Goal: Task Accomplishment & Management: Complete application form

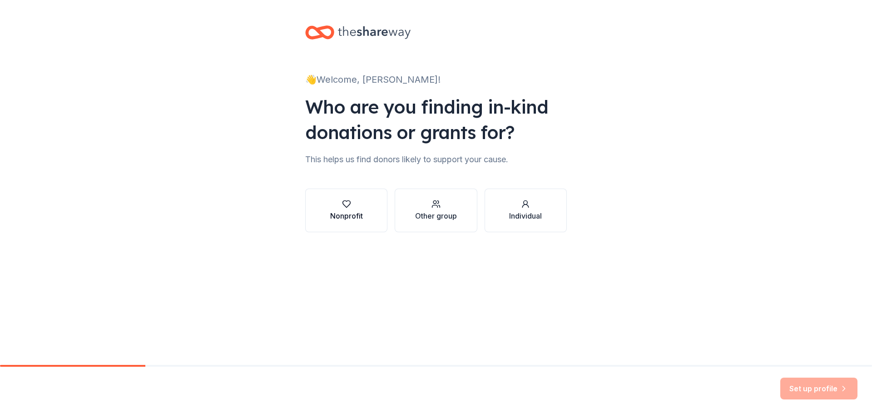
click at [344, 214] on div "Nonprofit" at bounding box center [346, 215] width 33 height 11
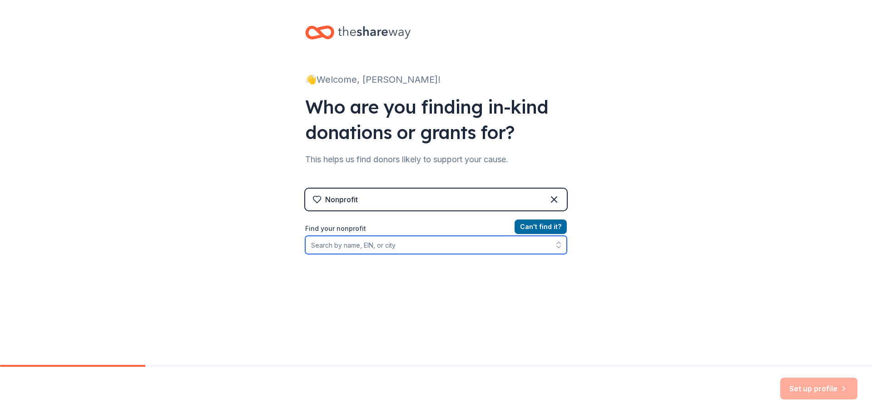
click at [432, 243] on input "Find your nonprofit" at bounding box center [436, 245] width 262 height 18
type input "710352307"
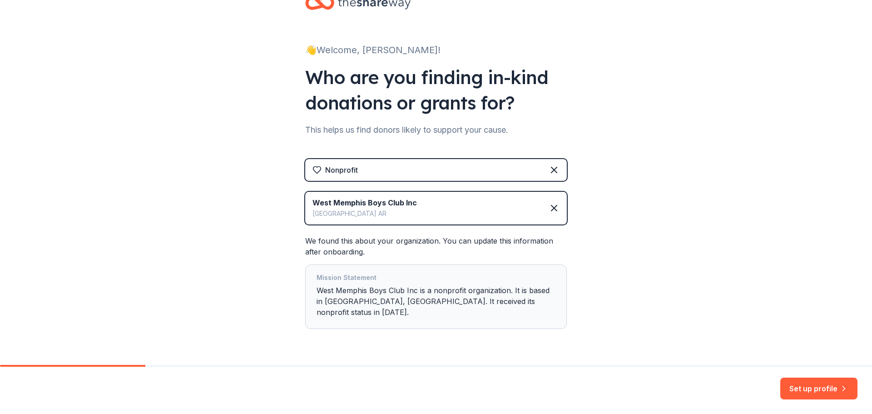
scroll to position [45, 0]
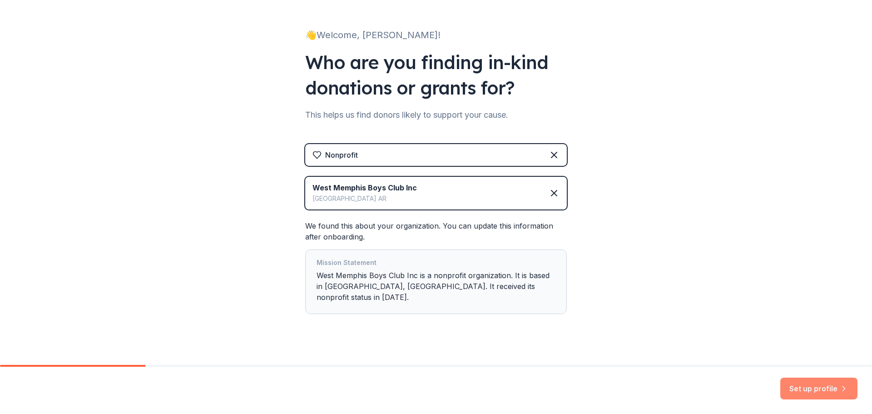
click at [832, 382] on button "Set up profile" at bounding box center [818, 388] width 77 height 22
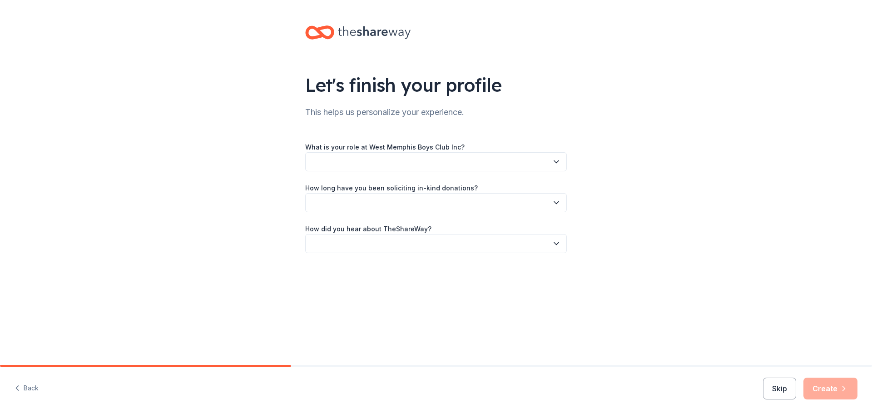
click at [416, 161] on button "button" at bounding box center [436, 161] width 262 height 19
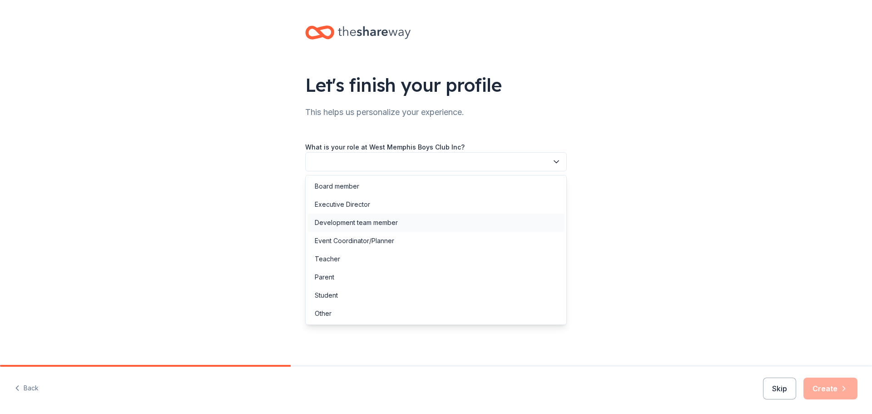
click at [386, 222] on div "Development team member" at bounding box center [356, 222] width 83 height 11
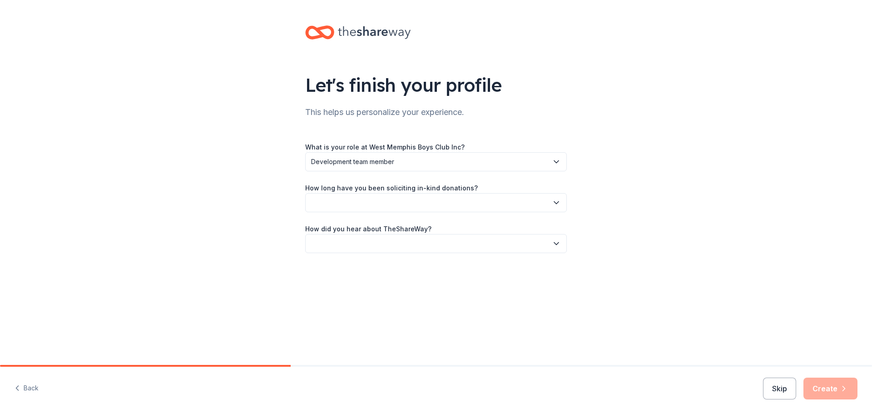
click at [384, 207] on button "button" at bounding box center [436, 202] width 262 height 19
click at [355, 268] on div "2 to 5 years" at bounding box center [436, 263] width 257 height 18
click at [373, 250] on button "button" at bounding box center [436, 243] width 262 height 19
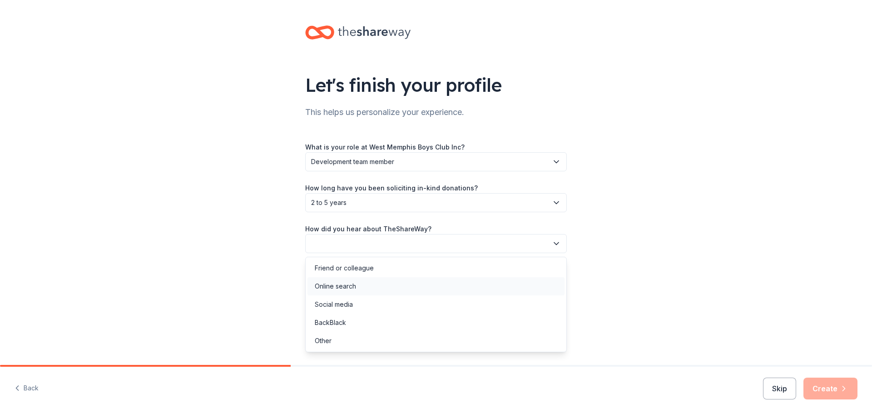
click at [356, 285] on div "Online search" at bounding box center [436, 286] width 257 height 18
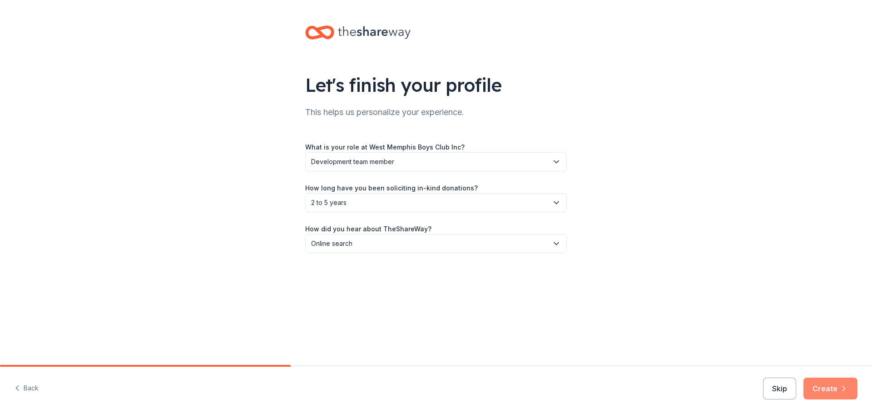
click at [830, 387] on button "Create" at bounding box center [831, 388] width 54 height 22
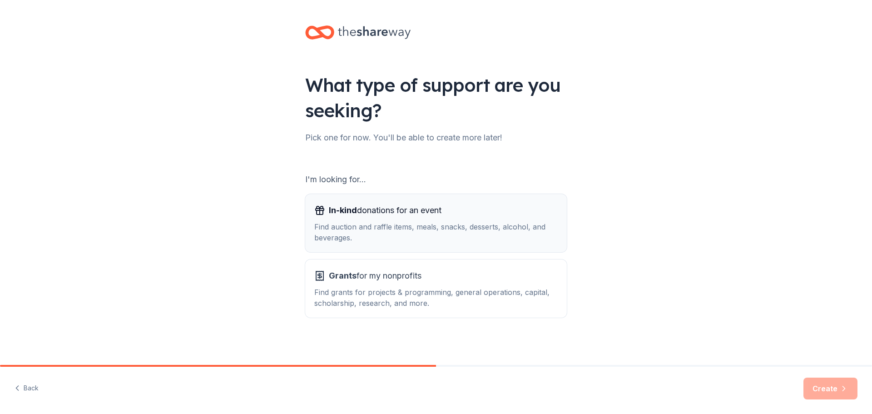
click at [403, 220] on div "In-kind donations for an event Find auction and raffle items, meals, snacks, de…" at bounding box center [435, 223] width 243 height 40
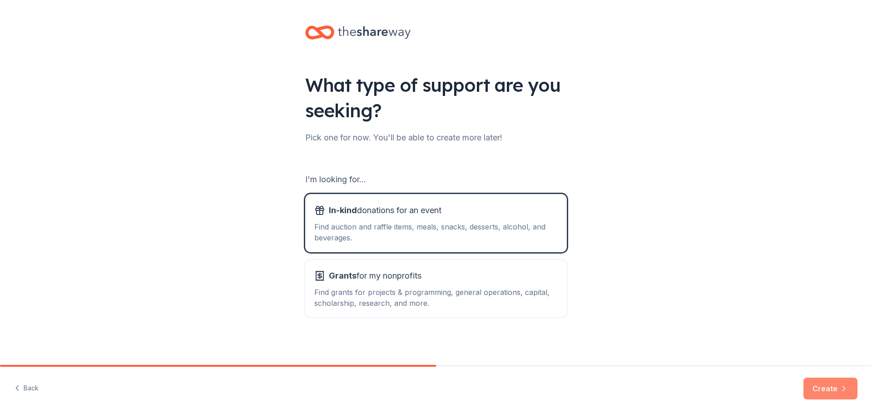
click at [830, 385] on button "Create" at bounding box center [831, 388] width 54 height 22
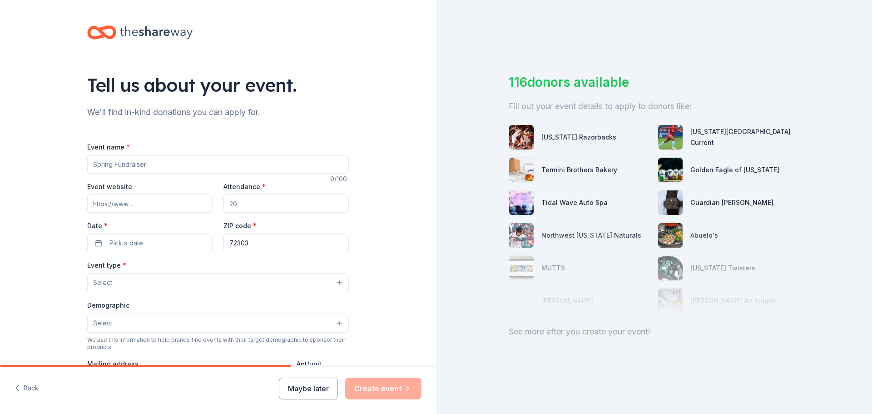
click at [215, 171] on input "Event name *" at bounding box center [218, 164] width 262 height 18
type input "2nd Annual Banquet"
click at [178, 208] on input "Event website" at bounding box center [149, 203] width 125 height 18
type input "https://sites.google.com/boysandgirlsclubcc.com/bgccc/home"
drag, startPoint x: 249, startPoint y: 205, endPoint x: 188, endPoint y: 204, distance: 60.9
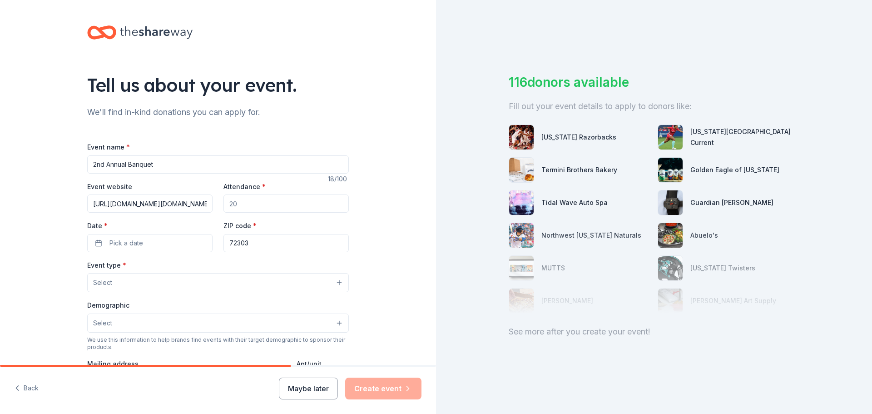
click at [188, 204] on div "Event website https://sites.google.com/boysandgirlsclubcc.com/bgccc/home Attend…" at bounding box center [218, 216] width 262 height 71
type input "250"
click at [171, 245] on button "Pick a date" at bounding box center [149, 243] width 125 height 18
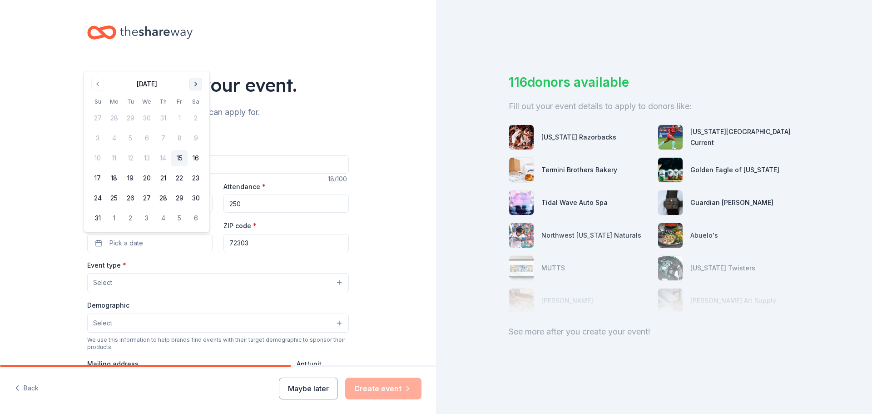
click at [194, 84] on button "Go to next month" at bounding box center [195, 84] width 13 height 13
click at [194, 84] on div "Tell us about your event." at bounding box center [218, 84] width 262 height 25
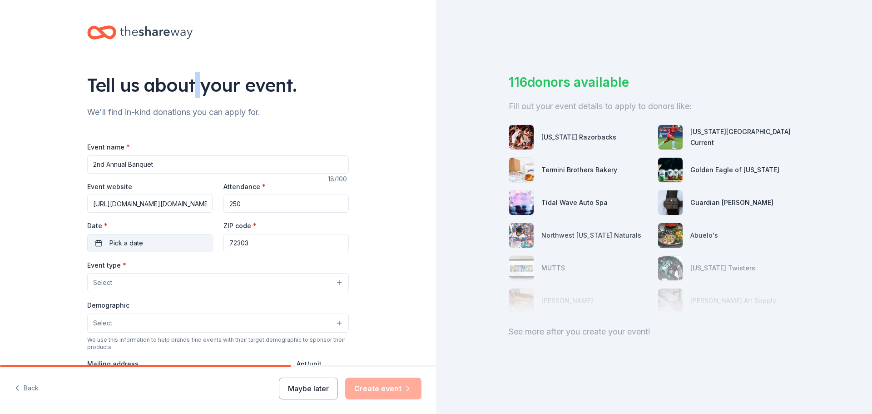
click at [159, 243] on button "Pick a date" at bounding box center [149, 243] width 125 height 18
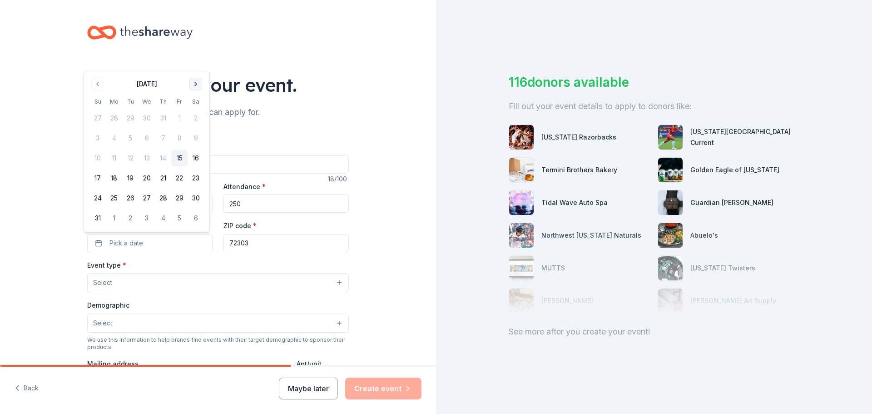
click at [197, 86] on button "Go to next month" at bounding box center [195, 84] width 13 height 13
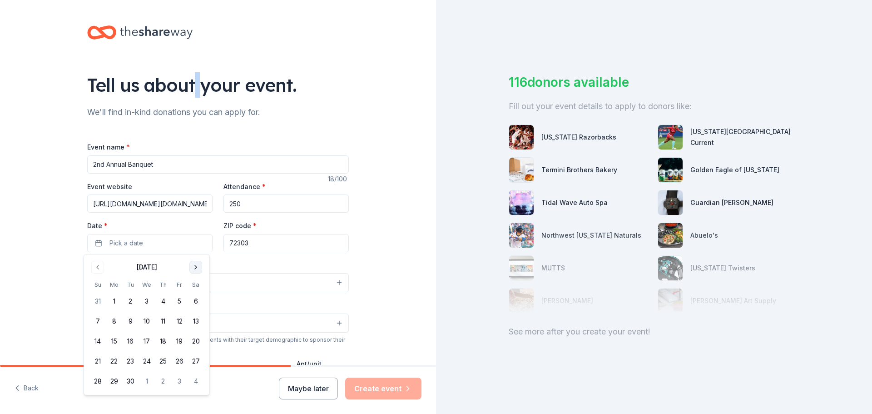
click at [194, 264] on button "Go to next month" at bounding box center [195, 267] width 13 height 13
click at [197, 320] on button "11" at bounding box center [196, 321] width 16 height 16
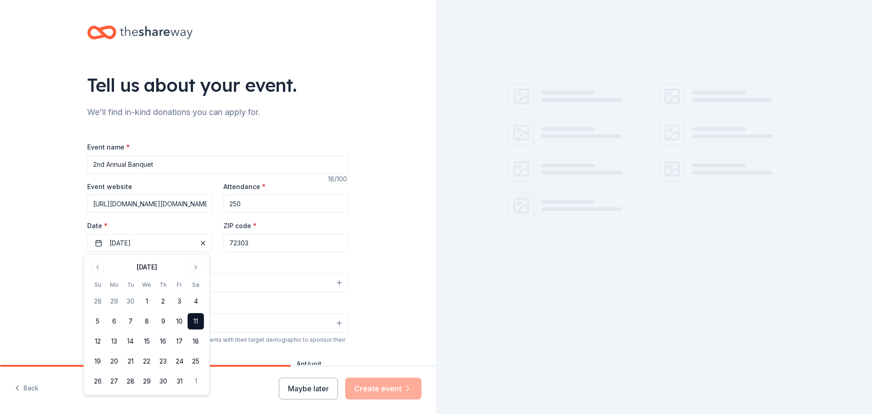
click at [257, 263] on div "Event type * Select" at bounding box center [218, 275] width 262 height 33
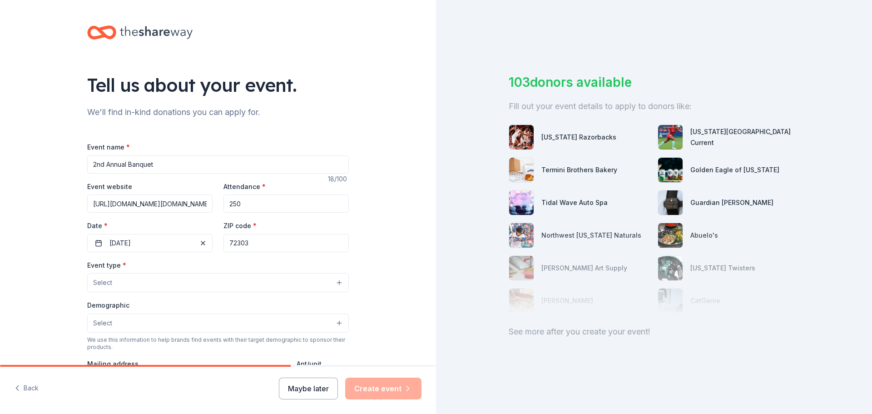
click at [140, 284] on button "Select" at bounding box center [218, 282] width 262 height 19
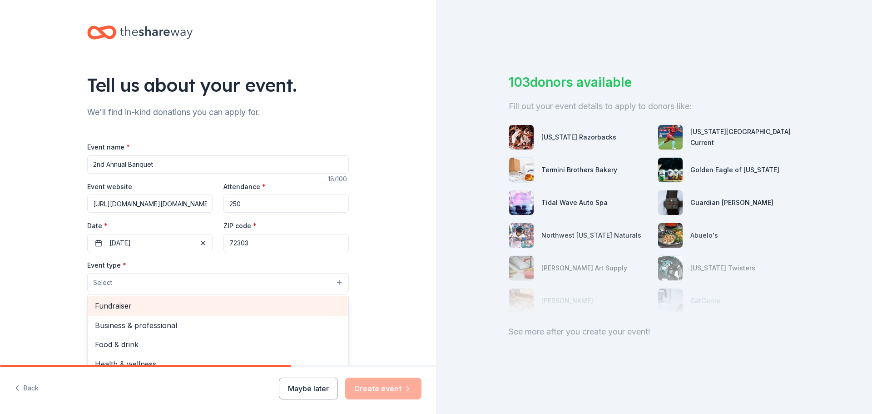
click at [143, 309] on span "Fundraiser" at bounding box center [218, 306] width 246 height 12
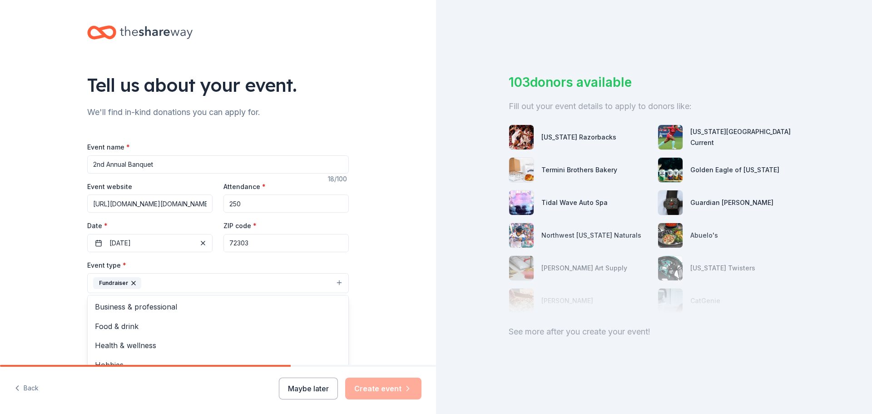
click at [54, 293] on div "Tell us about your event. We'll find in-kind donations you can apply for. Event…" at bounding box center [218, 303] width 436 height 606
click at [135, 324] on button "Select" at bounding box center [218, 323] width 262 height 19
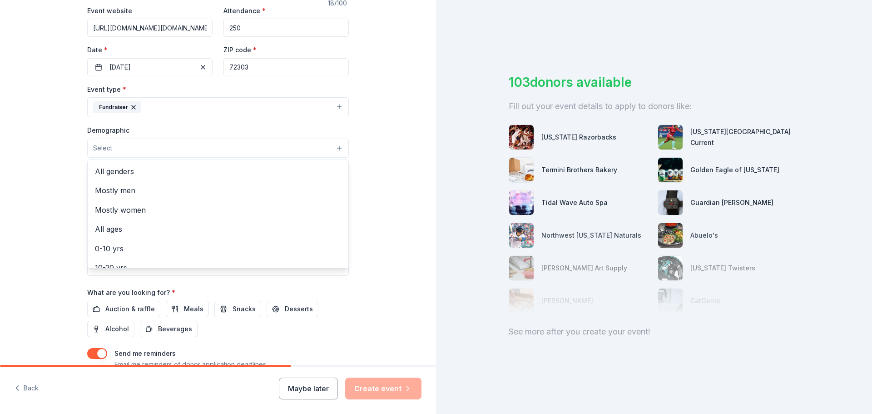
scroll to position [182, 0]
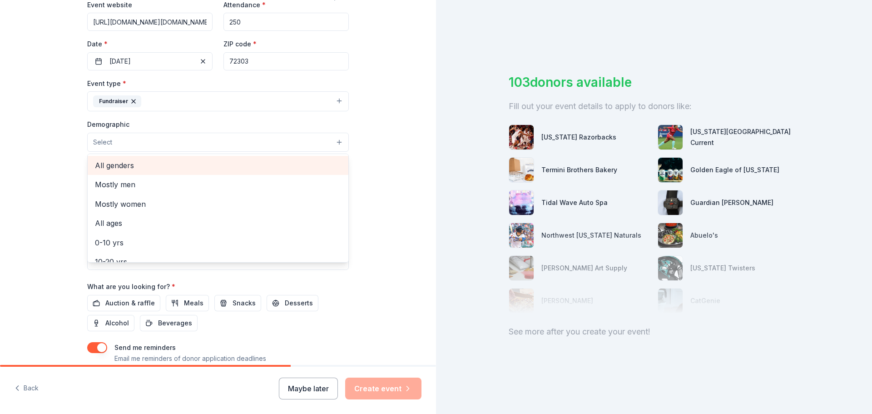
click at [136, 164] on span "All genders" at bounding box center [218, 165] width 246 height 12
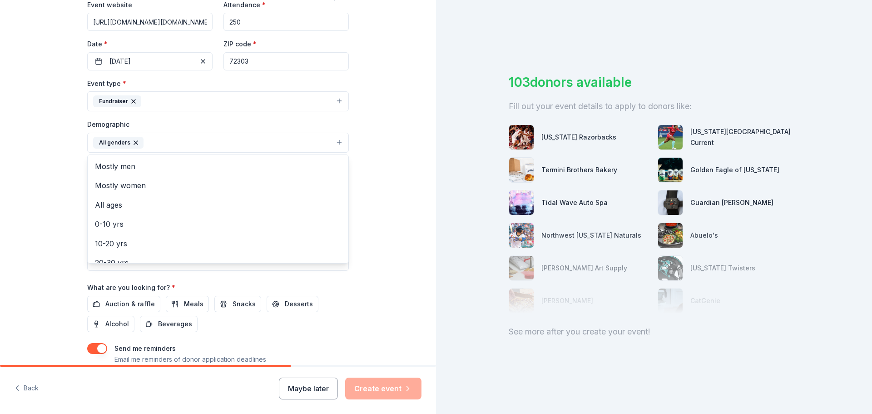
click at [21, 180] on div "Tell us about your event. We'll find in-kind donations you can apply for. Event…" at bounding box center [218, 121] width 436 height 606
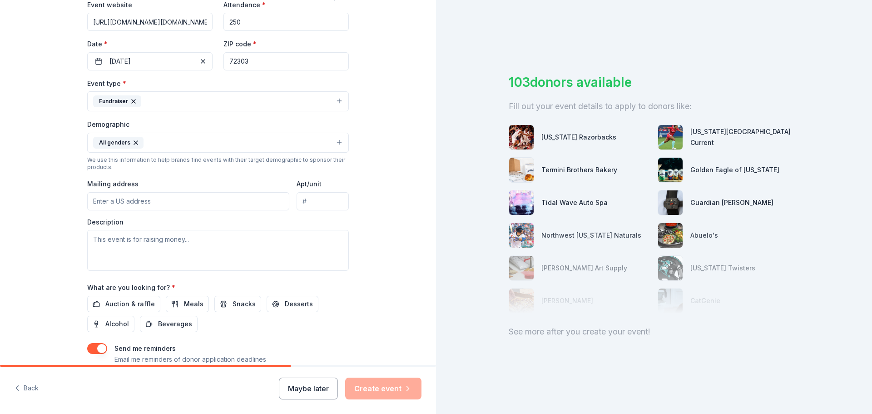
click at [114, 200] on input "Mailing address" at bounding box center [188, 201] width 202 height 18
type input "990 N Missouri St"
click at [150, 238] on textarea at bounding box center [218, 250] width 262 height 41
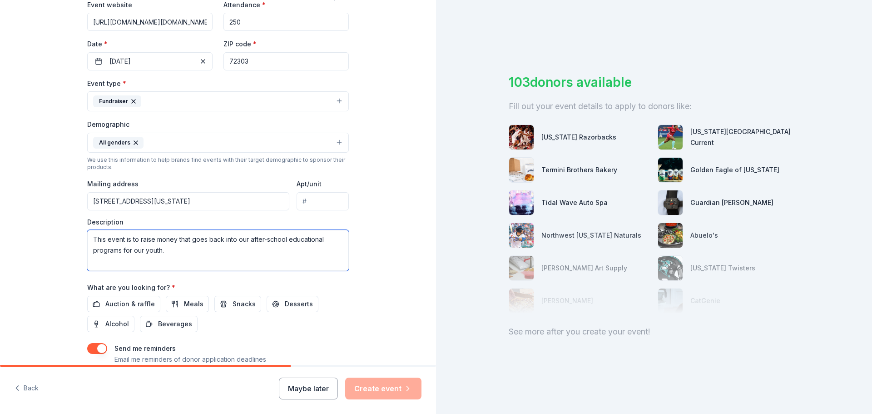
scroll to position [242, 0]
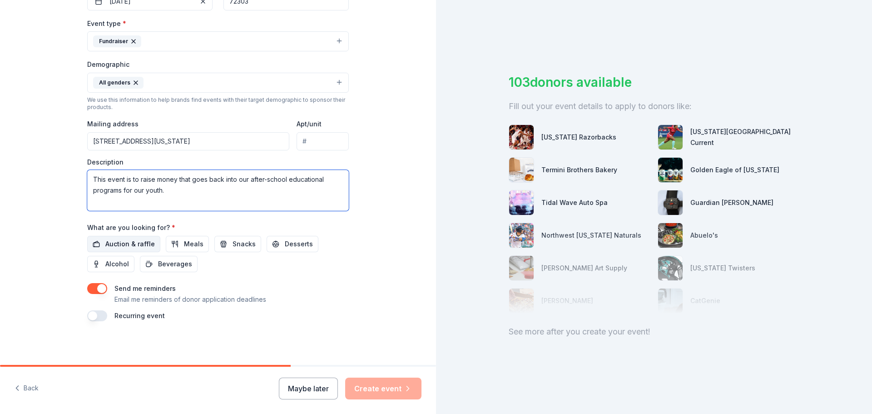
type textarea "This event is to raise money that goes back into our after-school educational p…"
click at [135, 245] on span "Auction & raffle" at bounding box center [130, 243] width 50 height 11
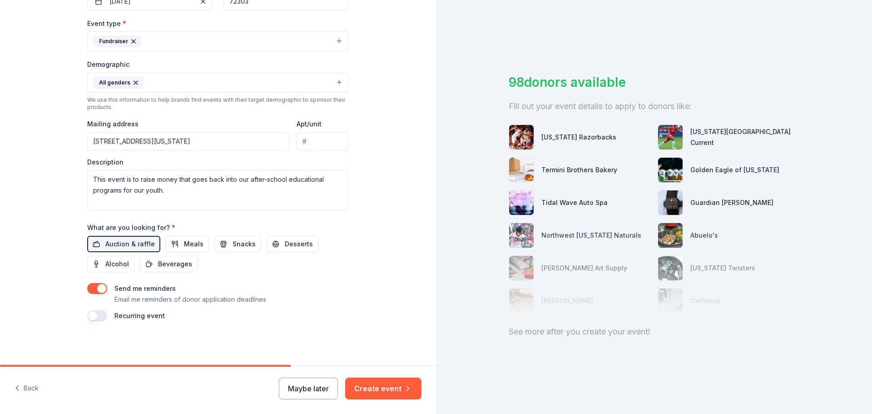
click at [98, 287] on button "button" at bounding box center [97, 288] width 20 height 11
click at [396, 387] on button "Create event" at bounding box center [383, 388] width 76 height 22
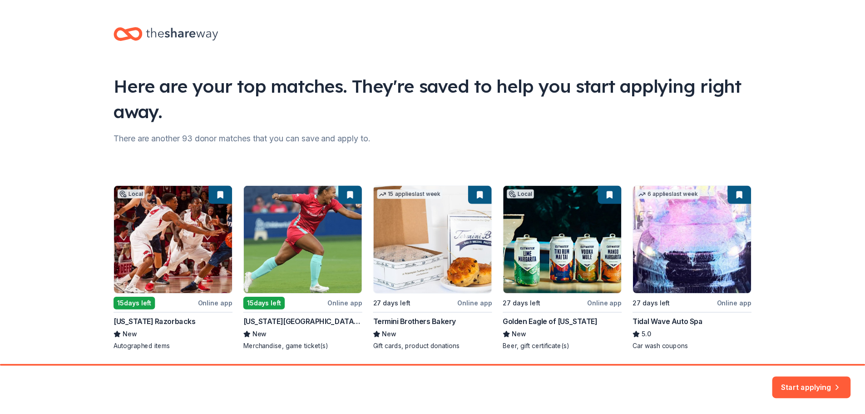
scroll to position [30, 0]
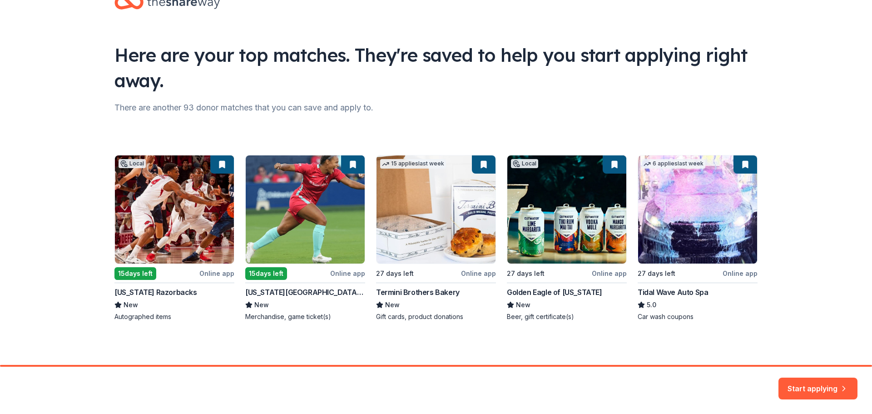
click at [651, 316] on div "Local 15 days left Online app Arkansas Razorbacks New Autographed items 15 days…" at bounding box center [435, 238] width 643 height 166
click at [662, 241] on div "Local 15 days left Online app Arkansas Razorbacks New Autographed items 15 days…" at bounding box center [435, 238] width 643 height 166
click at [746, 273] on div "Local 15 days left Online app Arkansas Razorbacks New Autographed items 15 days…" at bounding box center [435, 238] width 643 height 166
click at [815, 384] on button "Start applying" at bounding box center [818, 383] width 79 height 22
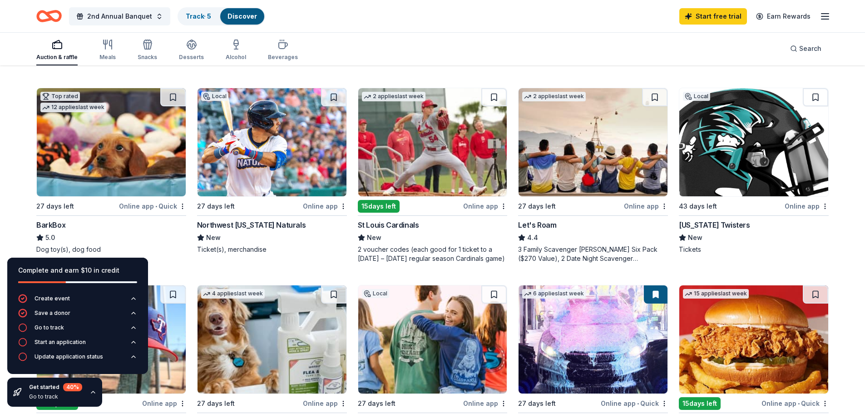
scroll to position [273, 0]
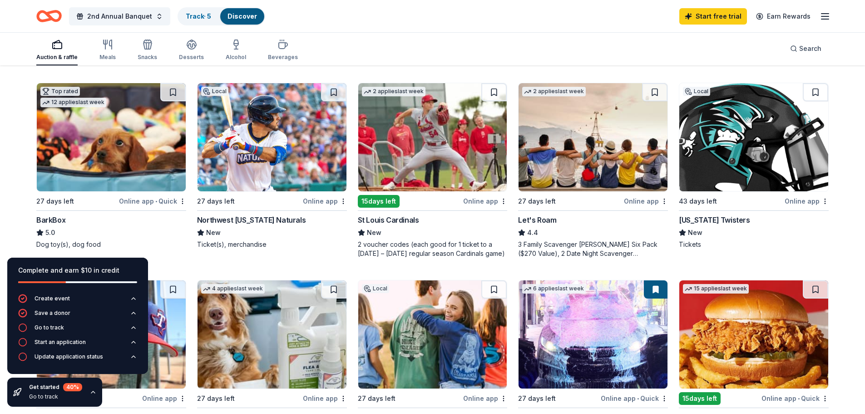
click at [407, 138] on img at bounding box center [432, 137] width 149 height 108
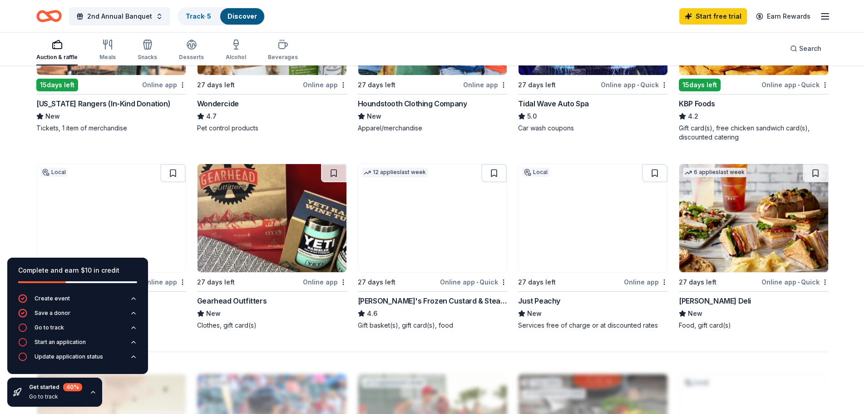
scroll to position [681, 0]
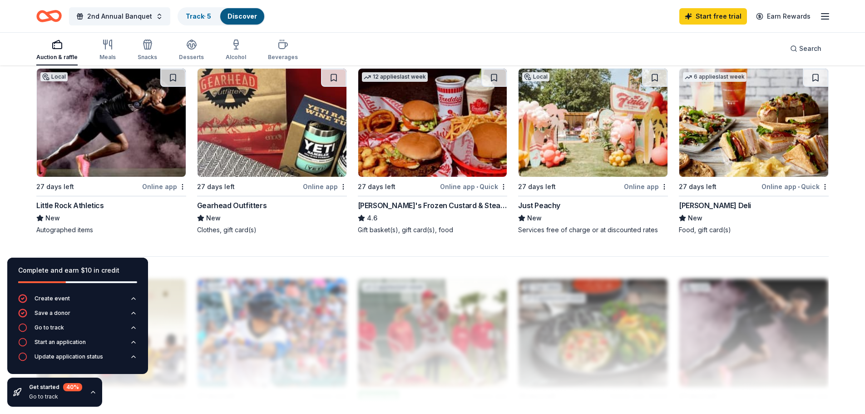
click at [251, 206] on div "Gearhead Outfitters" at bounding box center [232, 205] width 70 height 11
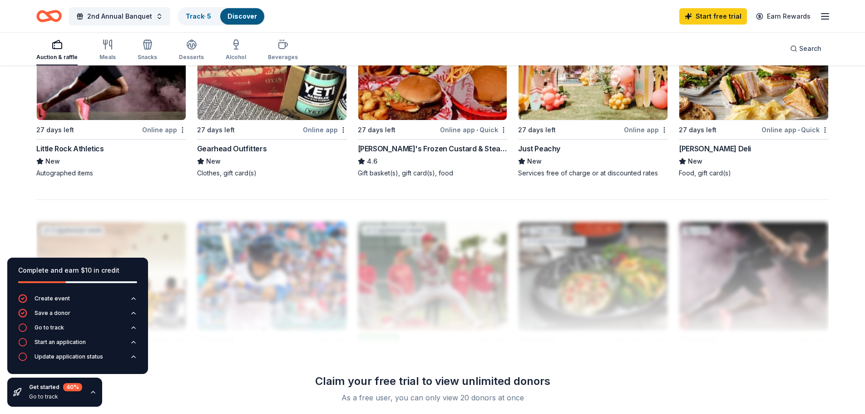
scroll to position [888, 0]
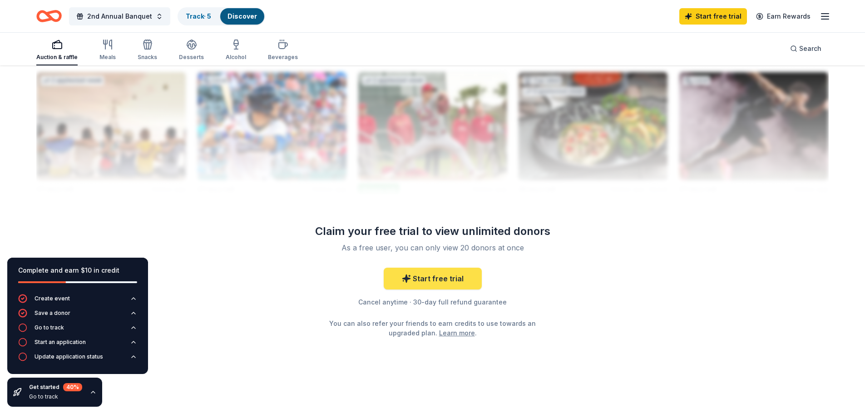
click at [447, 283] on link "Start free trial" at bounding box center [433, 279] width 98 height 22
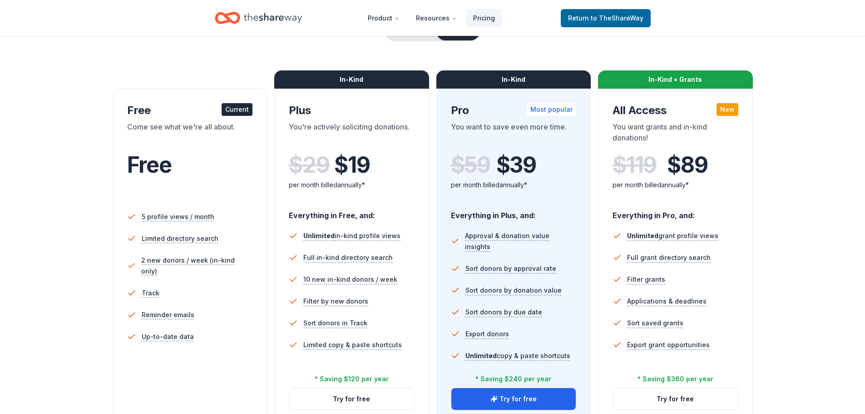
scroll to position [45, 0]
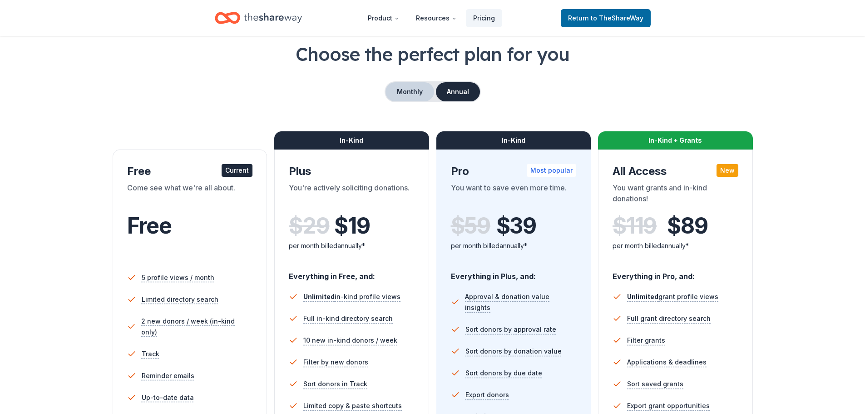
click at [410, 95] on button "Monthly" at bounding box center [410, 91] width 49 height 19
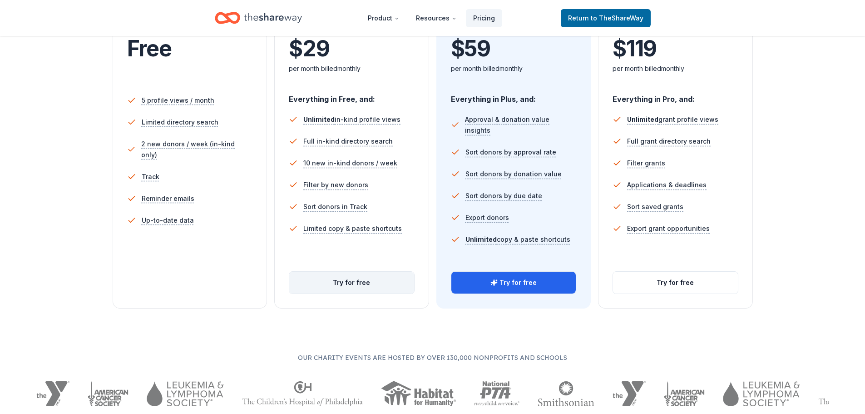
scroll to position [227, 0]
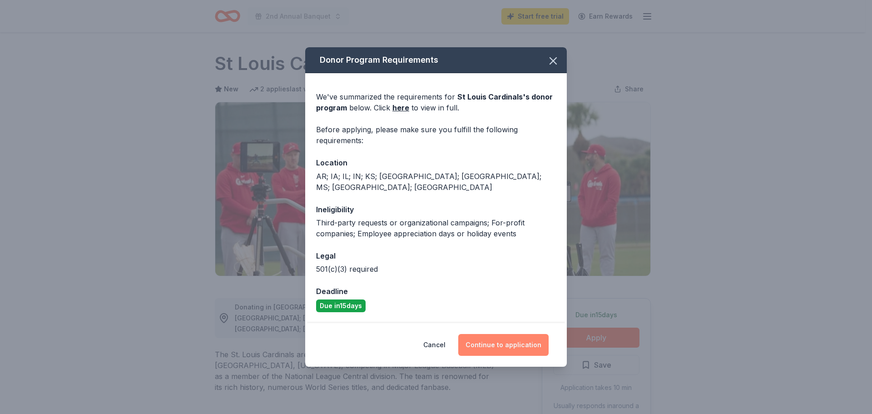
click at [503, 341] on button "Continue to application" at bounding box center [503, 345] width 90 height 22
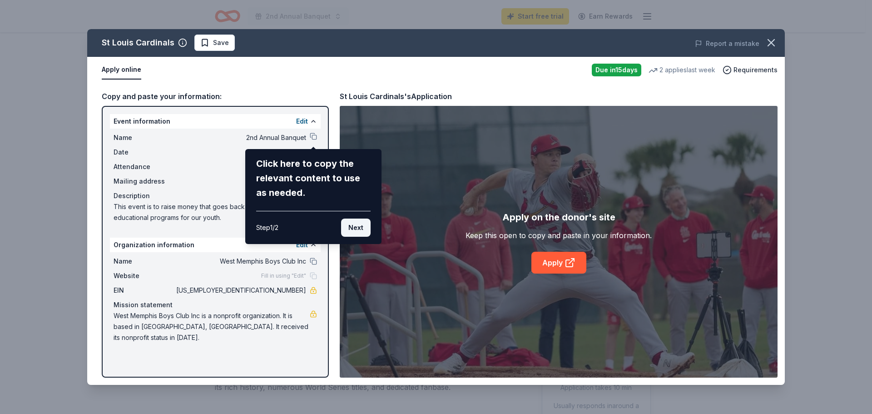
click at [357, 229] on button "Next" at bounding box center [356, 227] width 30 height 18
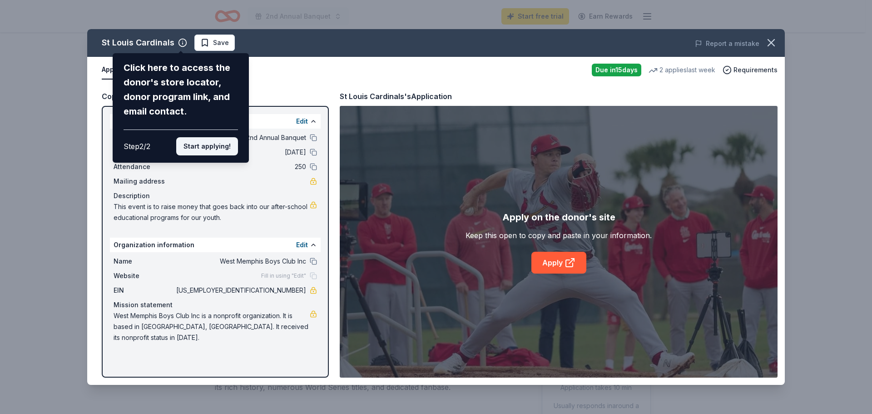
click at [208, 150] on button "Start applying!" at bounding box center [207, 146] width 62 height 18
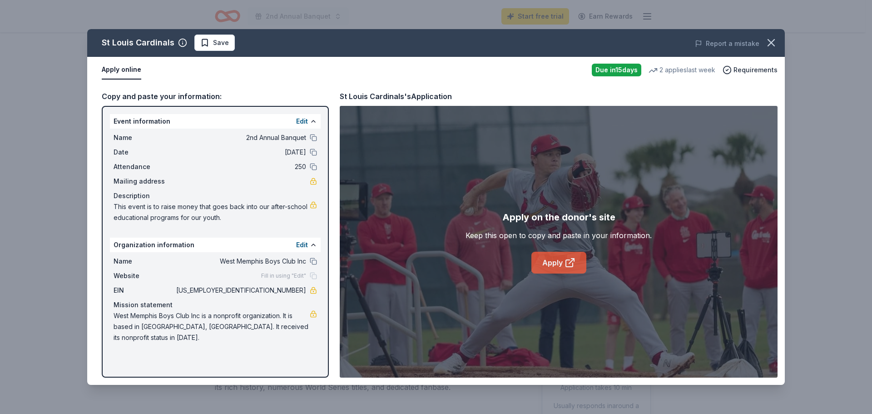
click at [578, 263] on link "Apply" at bounding box center [558, 263] width 55 height 22
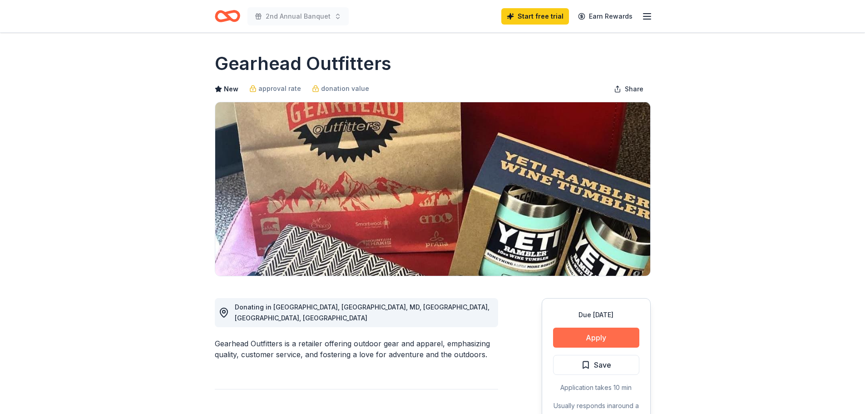
click at [598, 338] on button "Apply" at bounding box center [596, 338] width 86 height 20
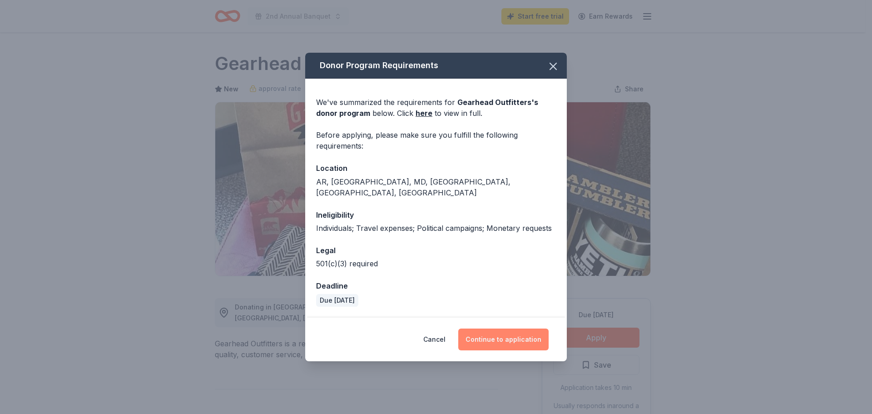
click at [512, 338] on button "Continue to application" at bounding box center [503, 339] width 90 height 22
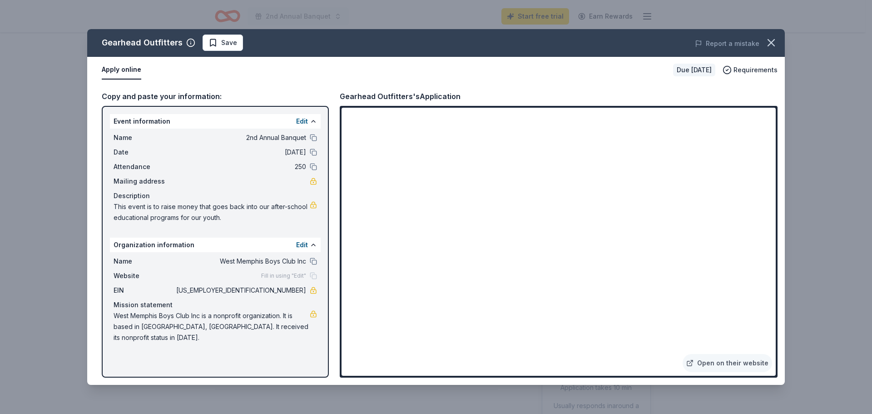
click at [129, 69] on button "Apply online" at bounding box center [122, 69] width 40 height 19
click at [771, 45] on icon "button" at bounding box center [771, 42] width 13 height 13
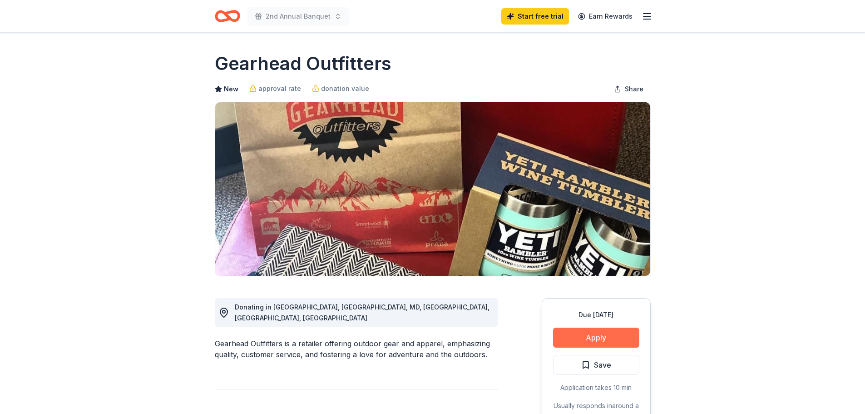
click at [619, 338] on button "Apply" at bounding box center [596, 338] width 86 height 20
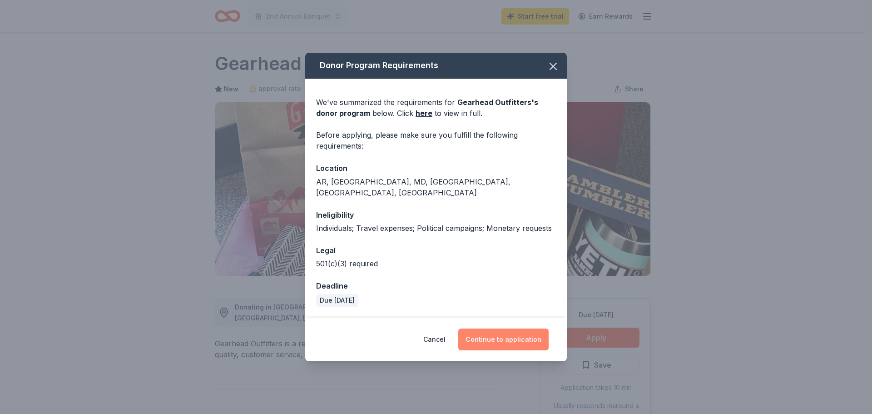
click at [525, 336] on button "Continue to application" at bounding box center [503, 339] width 90 height 22
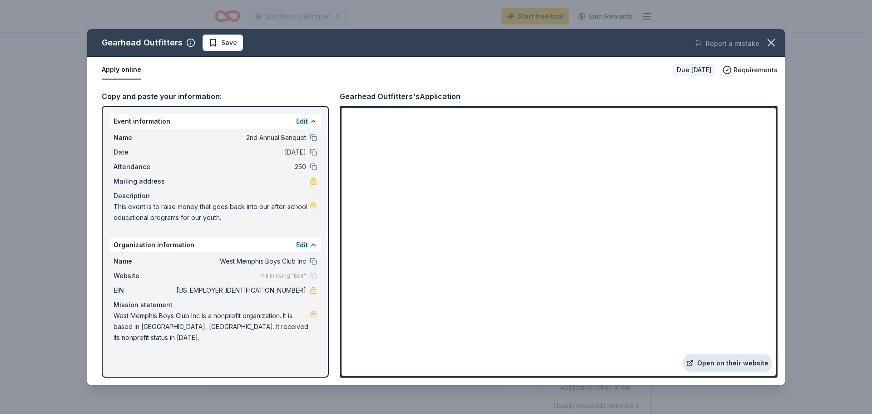
click at [709, 364] on link "Open on their website" at bounding box center [727, 363] width 89 height 18
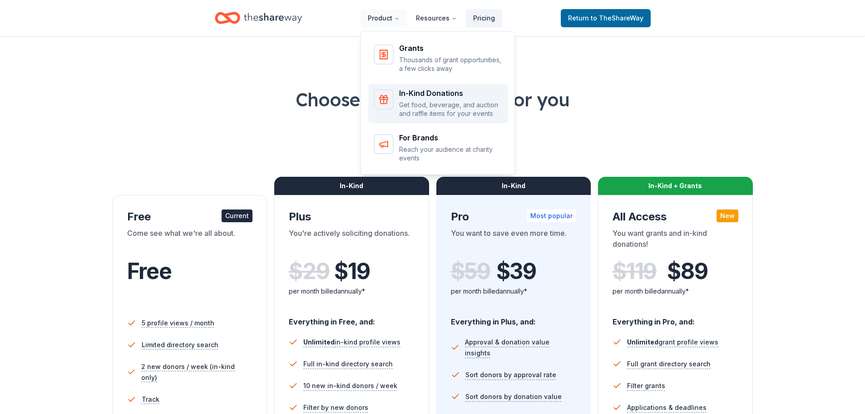
click at [428, 103] on p "Get food, beverage, and auction and raffle items for your events" at bounding box center [451, 109] width 104 height 18
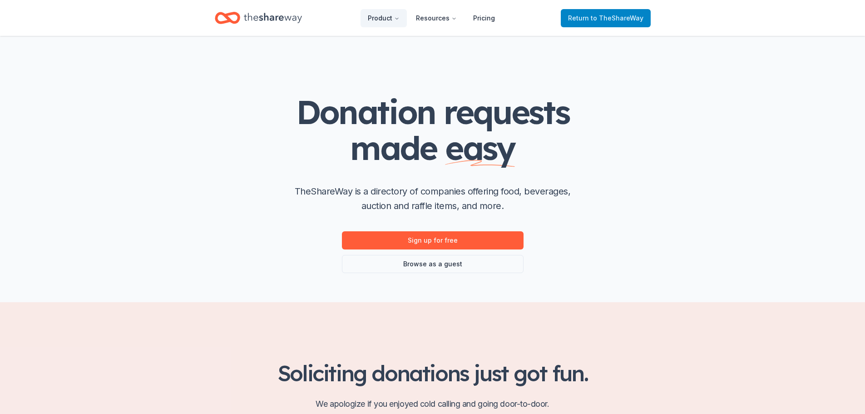
click at [596, 16] on span "to TheShareWay" at bounding box center [617, 18] width 53 height 8
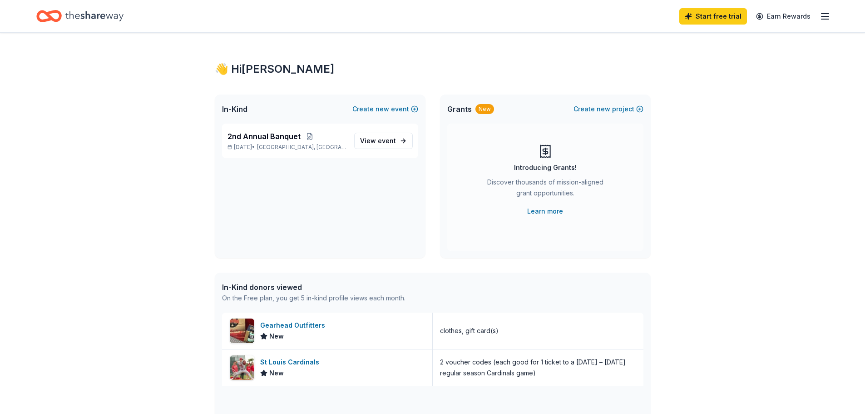
click at [583, 15] on div "Start free trial Earn Rewards" at bounding box center [432, 15] width 793 height 21
click at [328, 145] on p "[DATE] • [GEOGRAPHIC_DATA], [GEOGRAPHIC_DATA]" at bounding box center [287, 147] width 119 height 7
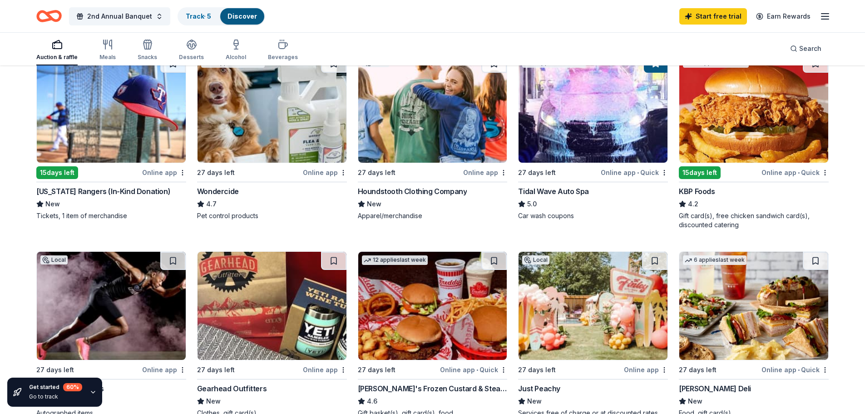
scroll to position [500, 0]
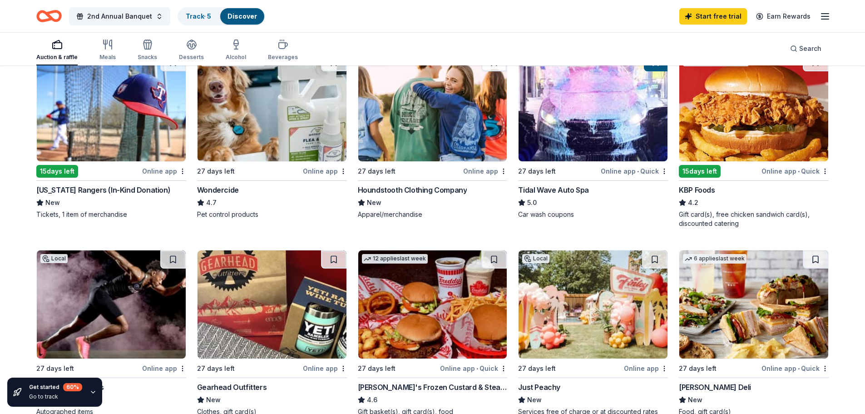
click at [561, 146] on img at bounding box center [593, 107] width 149 height 108
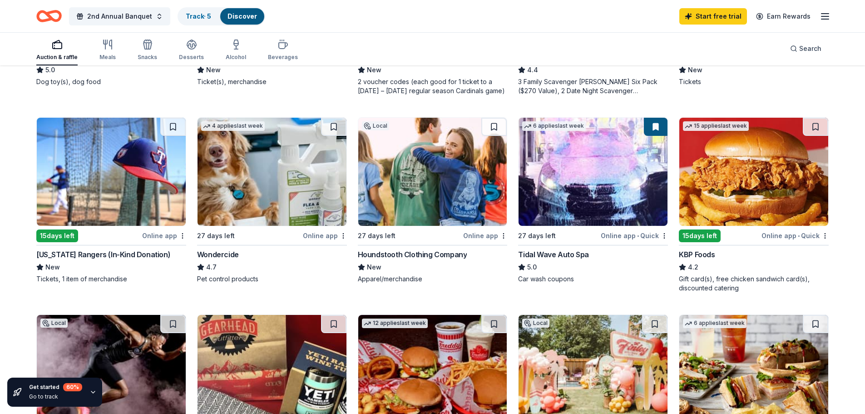
scroll to position [434, 0]
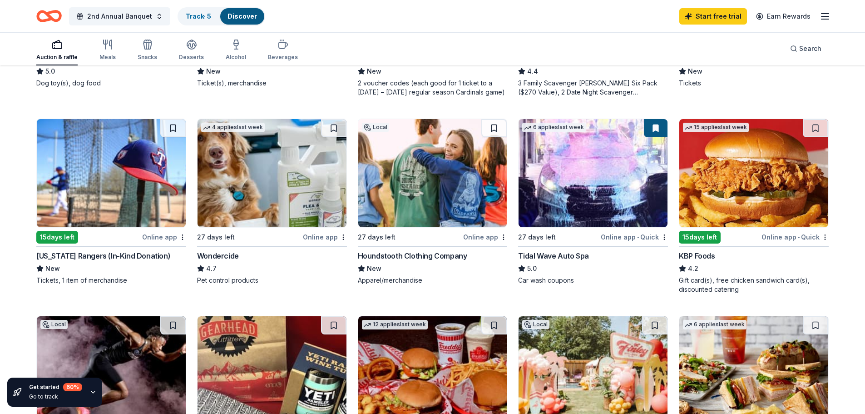
click at [417, 181] on img at bounding box center [432, 173] width 149 height 108
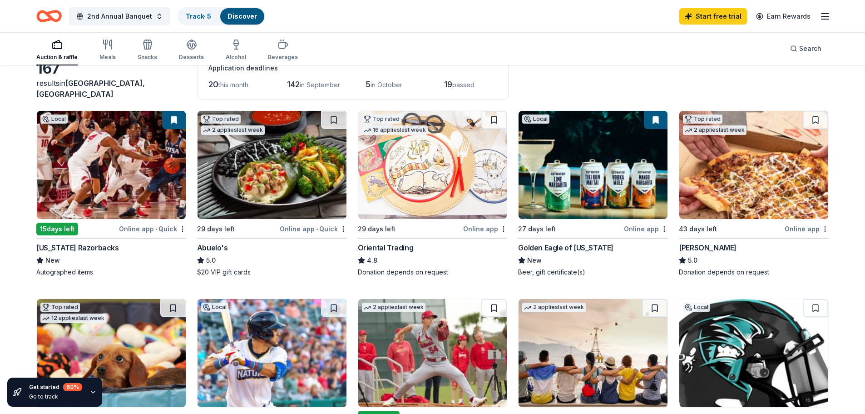
scroll to position [0, 0]
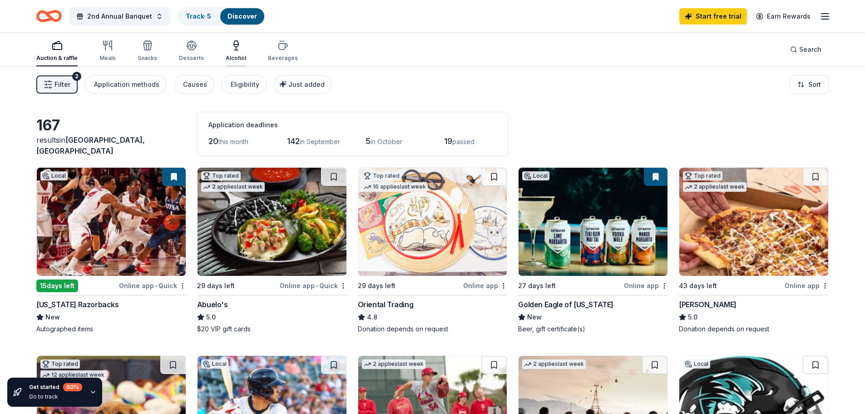
click at [235, 51] on div "Alcohol" at bounding box center [236, 51] width 20 height 22
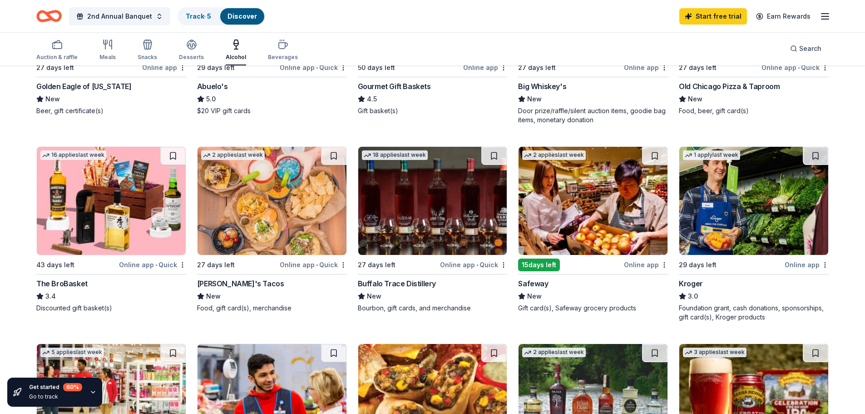
scroll to position [227, 0]
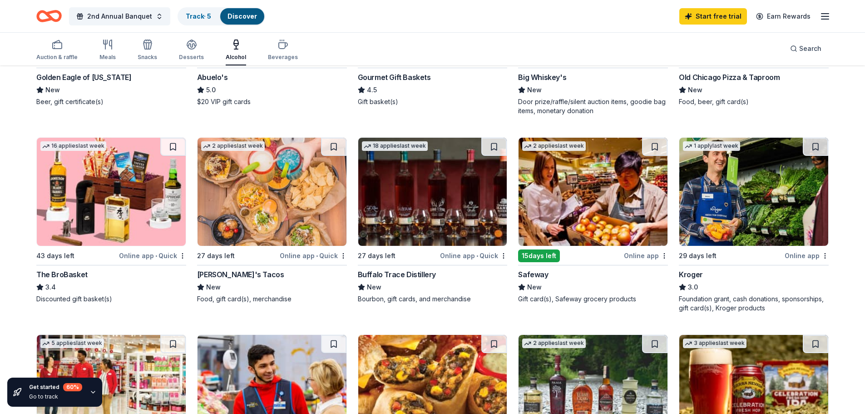
click at [419, 194] on img at bounding box center [432, 192] width 149 height 108
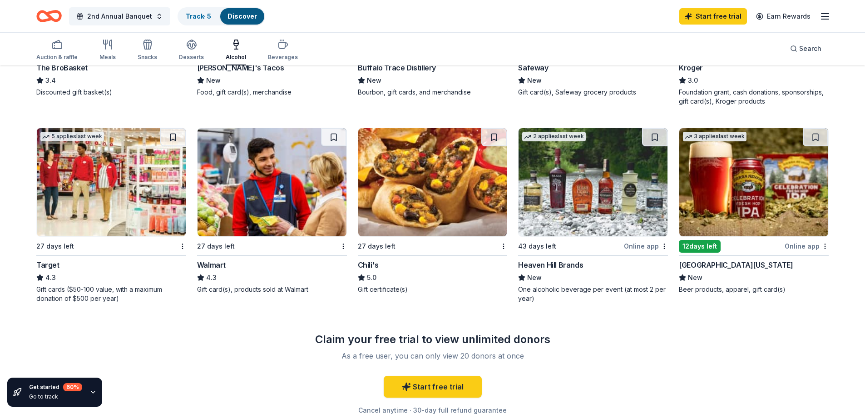
scroll to position [454, 0]
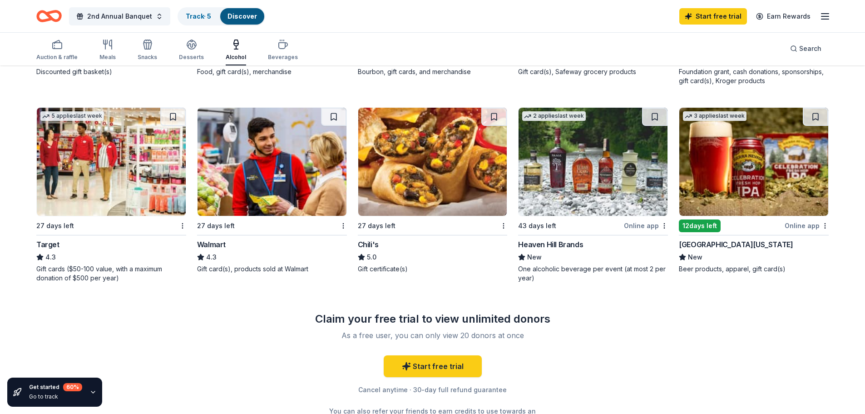
click at [408, 166] on img at bounding box center [432, 162] width 149 height 108
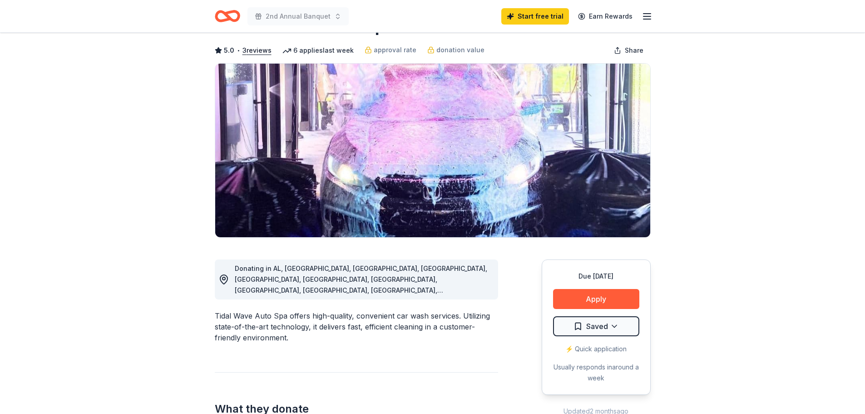
scroll to position [136, 0]
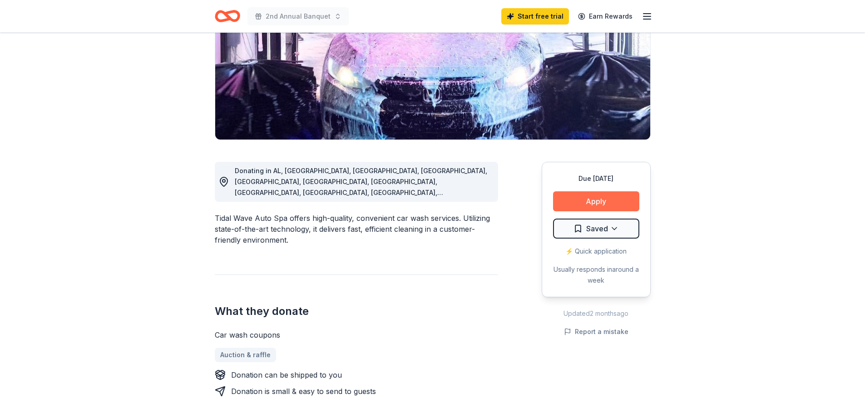
click at [606, 204] on button "Apply" at bounding box center [596, 201] width 86 height 20
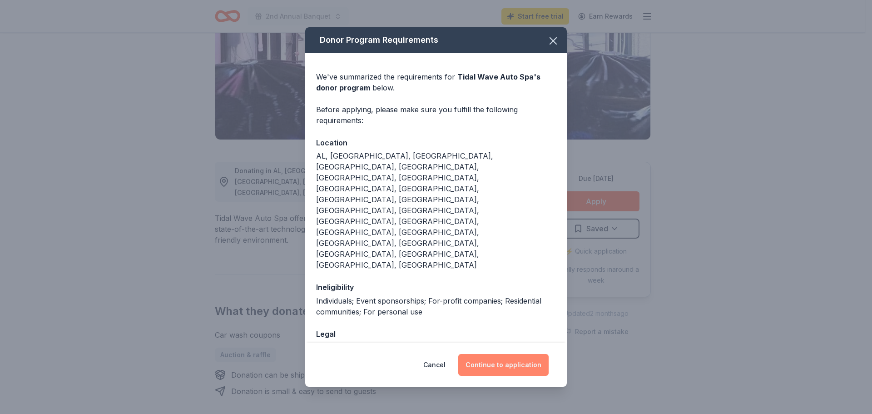
click at [501, 354] on button "Continue to application" at bounding box center [503, 365] width 90 height 22
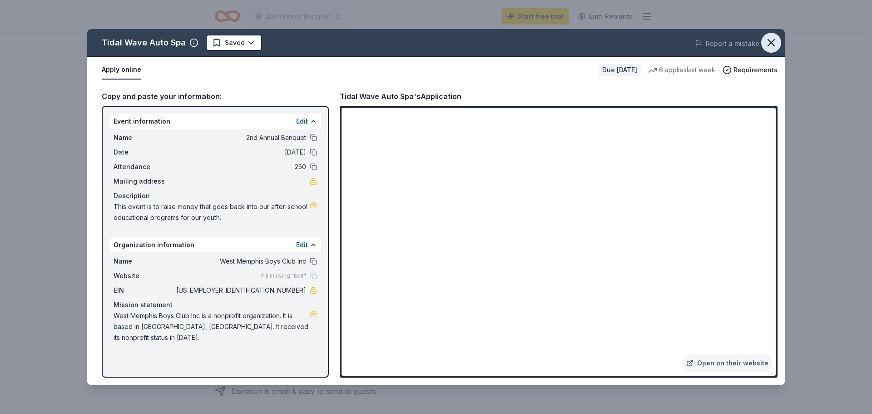
click at [773, 39] on icon "button" at bounding box center [771, 42] width 13 height 13
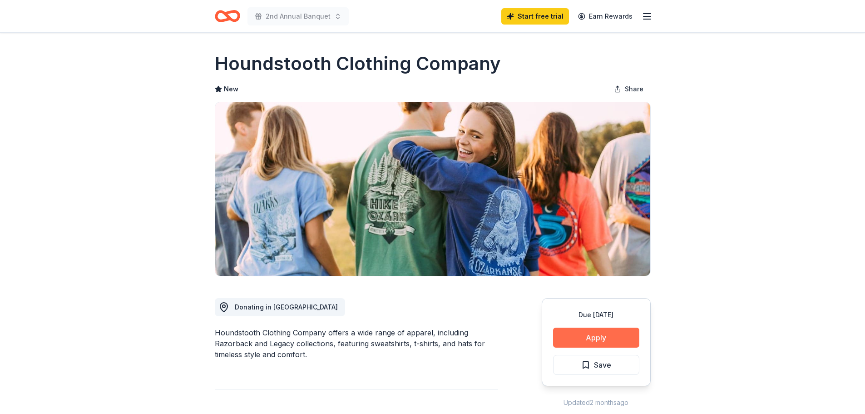
click at [604, 342] on button "Apply" at bounding box center [596, 338] width 86 height 20
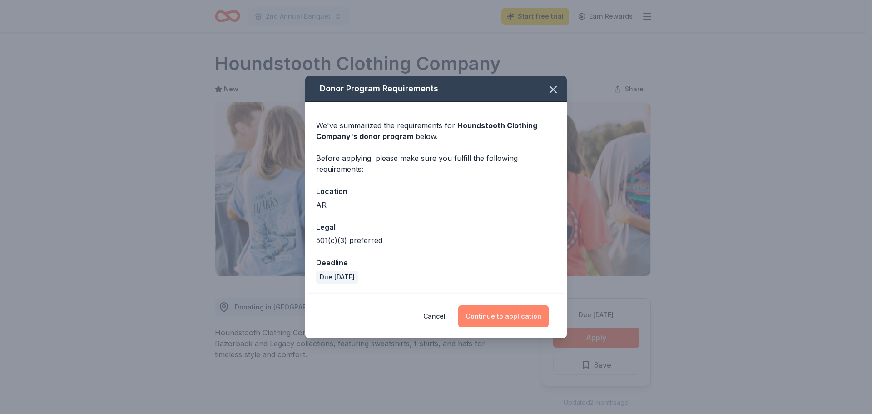
click at [524, 321] on button "Continue to application" at bounding box center [503, 316] width 90 height 22
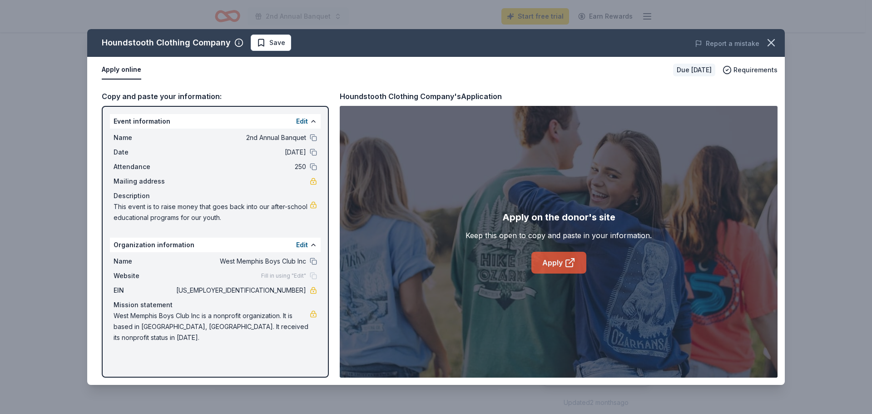
click at [540, 257] on link "Apply" at bounding box center [558, 263] width 55 height 22
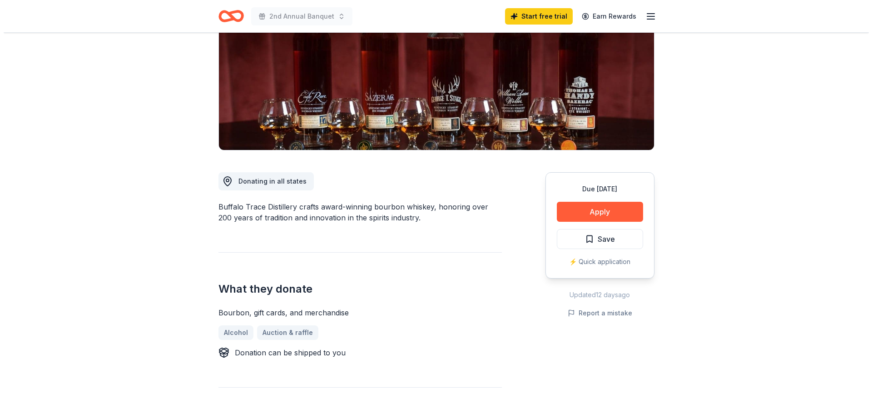
scroll to position [182, 0]
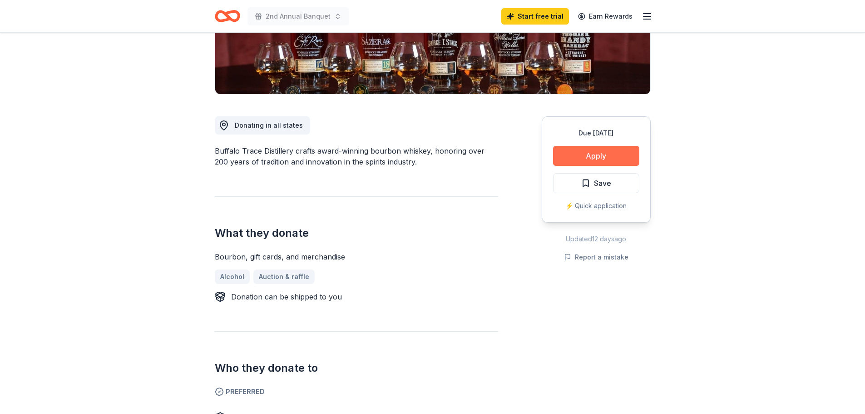
click at [577, 155] on button "Apply" at bounding box center [596, 156] width 86 height 20
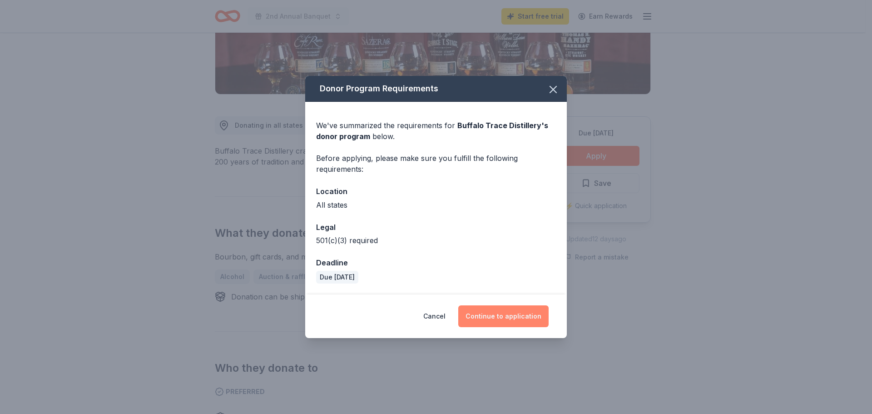
click at [509, 321] on button "Continue to application" at bounding box center [503, 316] width 90 height 22
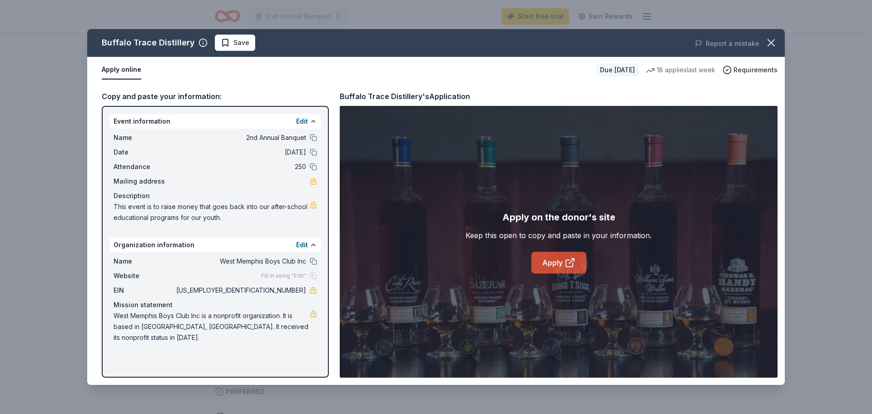
click at [561, 262] on link "Apply" at bounding box center [558, 263] width 55 height 22
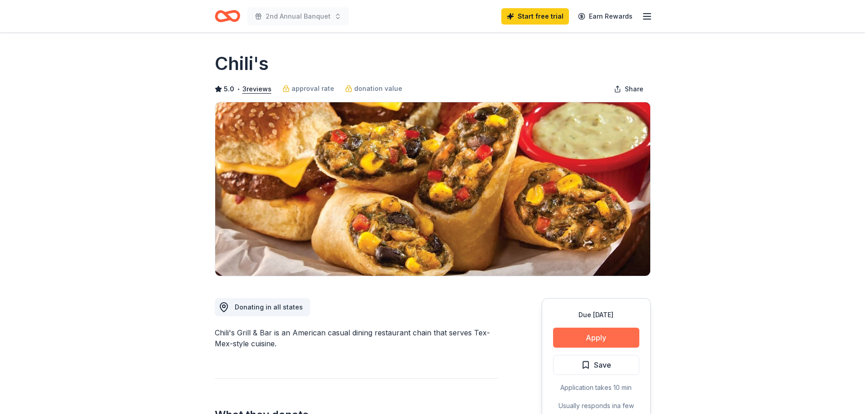
click at [590, 338] on button "Apply" at bounding box center [596, 338] width 86 height 20
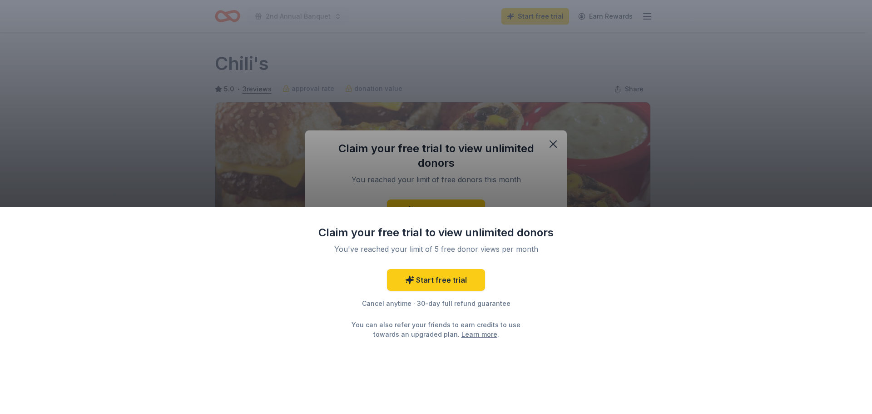
click at [479, 170] on div "Claim your free trial to view unlimited donors You've reached your limit of 5 f…" at bounding box center [436, 207] width 872 height 414
click at [195, 154] on div "Claim your free trial to view unlimited donors You've reached your limit of 5 f…" at bounding box center [436, 207] width 872 height 414
